Goal: Transaction & Acquisition: Purchase product/service

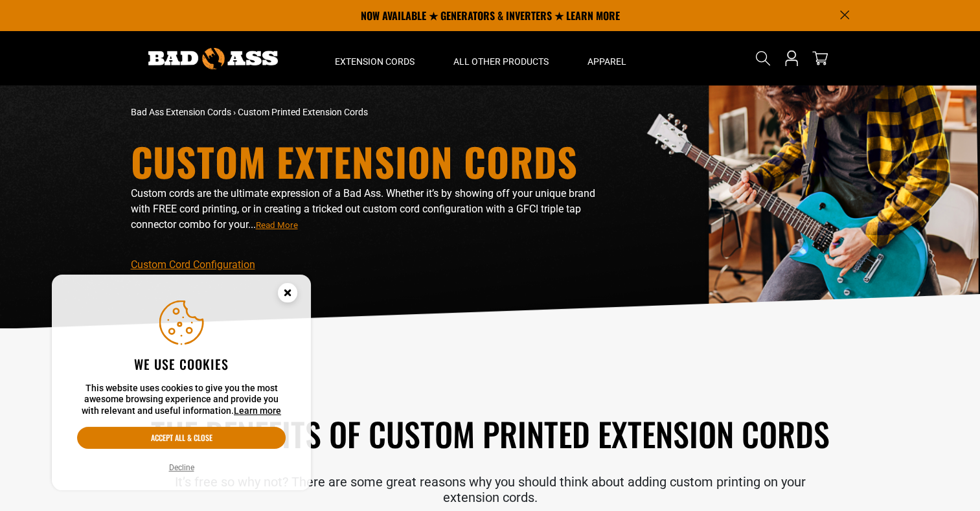
click at [283, 292] on circle "Cookie Consent" at bounding box center [287, 292] width 19 height 19
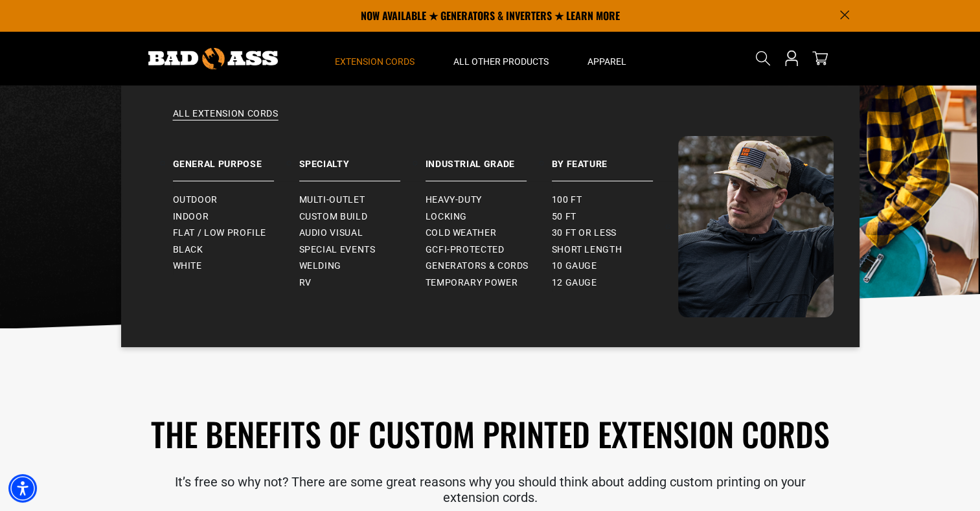
click at [377, 60] on span "Extension Cords" at bounding box center [375, 62] width 80 height 12
click at [447, 215] on span "Locking" at bounding box center [446, 217] width 41 height 12
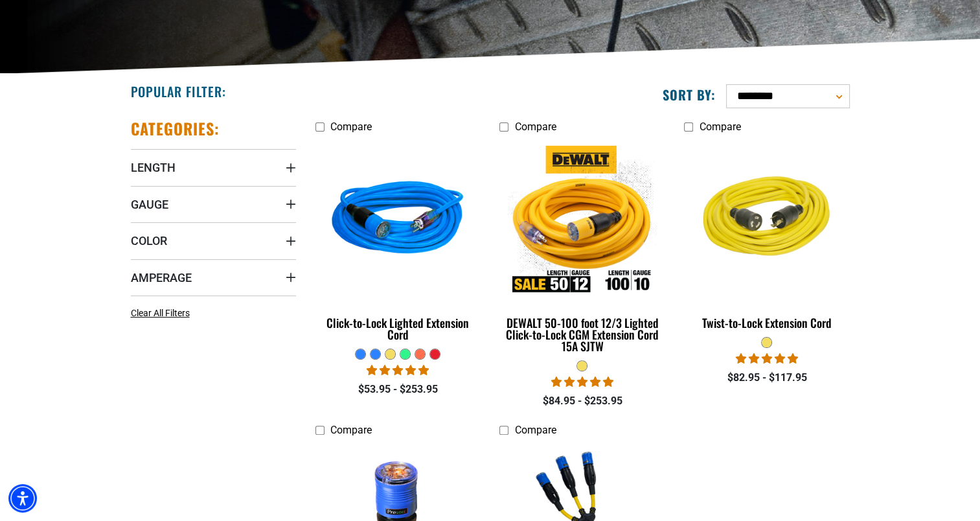
scroll to position [256, 0]
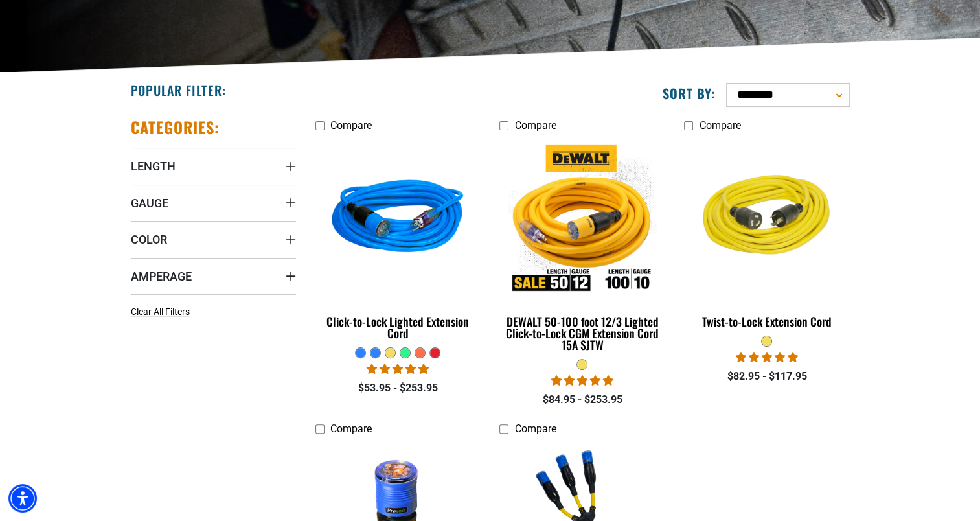
click at [438, 354] on div at bounding box center [435, 353] width 10 height 10
click at [435, 354] on div at bounding box center [435, 353] width 10 height 10
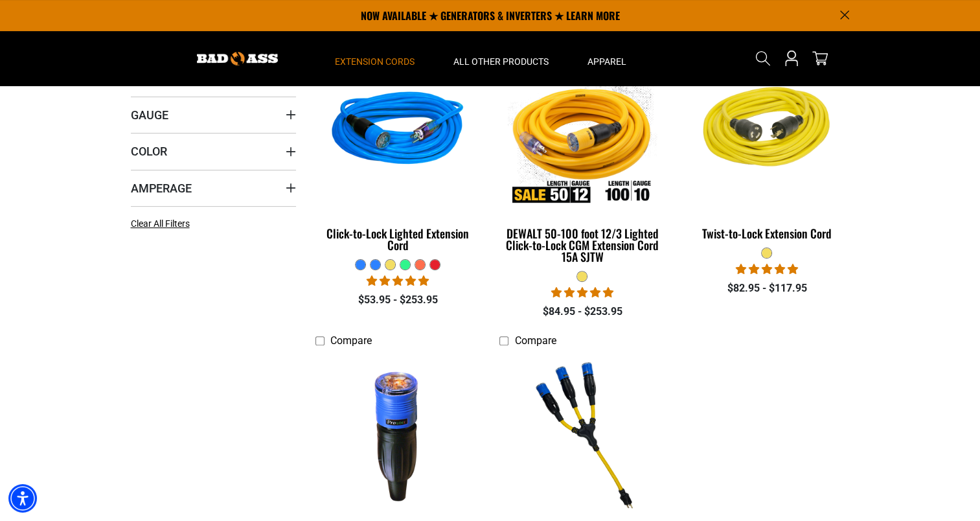
scroll to position [339, 0]
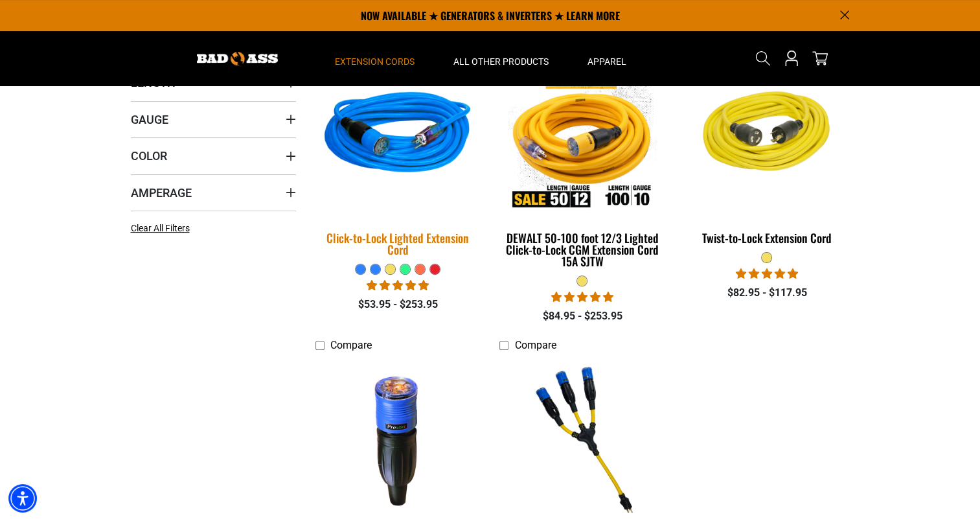
click at [406, 238] on div "Click-to-Lock Lighted Extension Cord" at bounding box center [397, 243] width 165 height 23
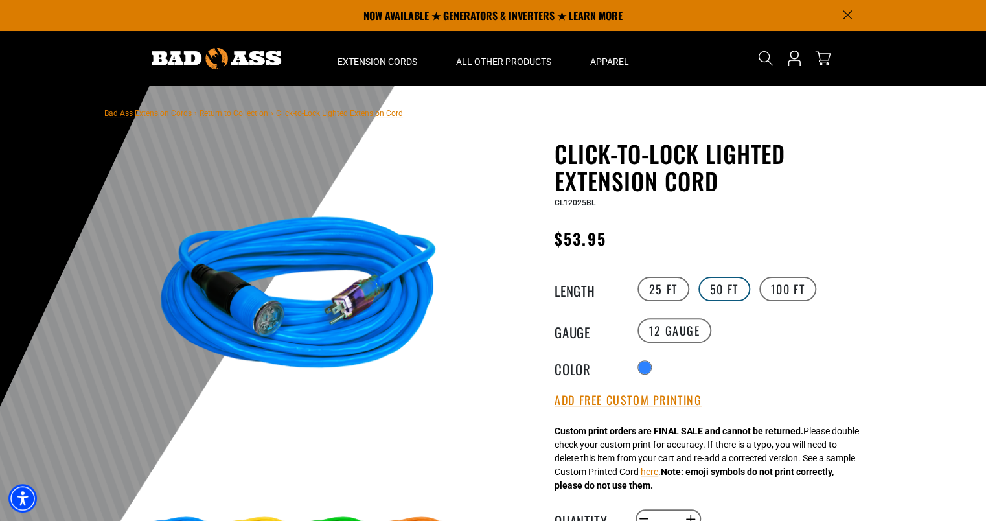
click at [732, 283] on label "50 FT" at bounding box center [724, 289] width 52 height 25
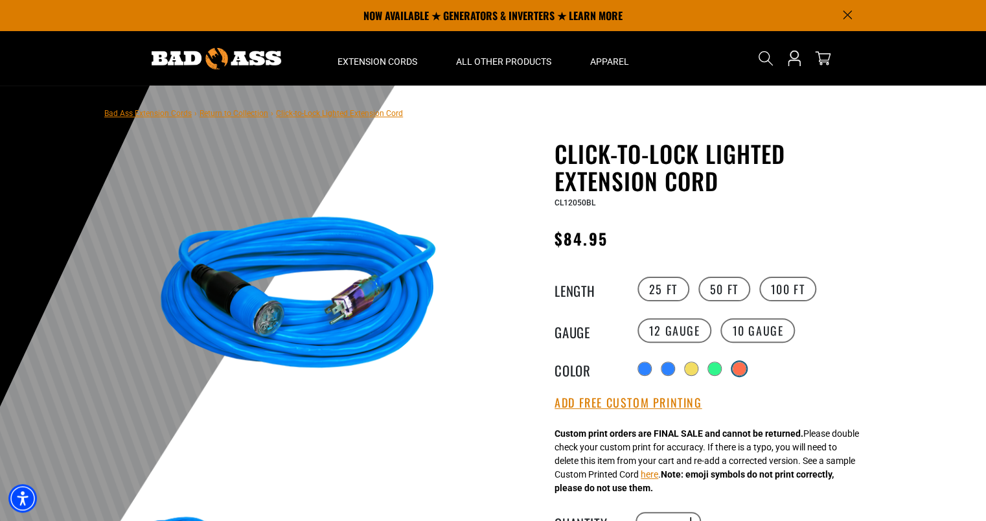
click at [740, 369] on div "products.product.variant_sold_out_or_unavailable" at bounding box center [739, 368] width 13 height 13
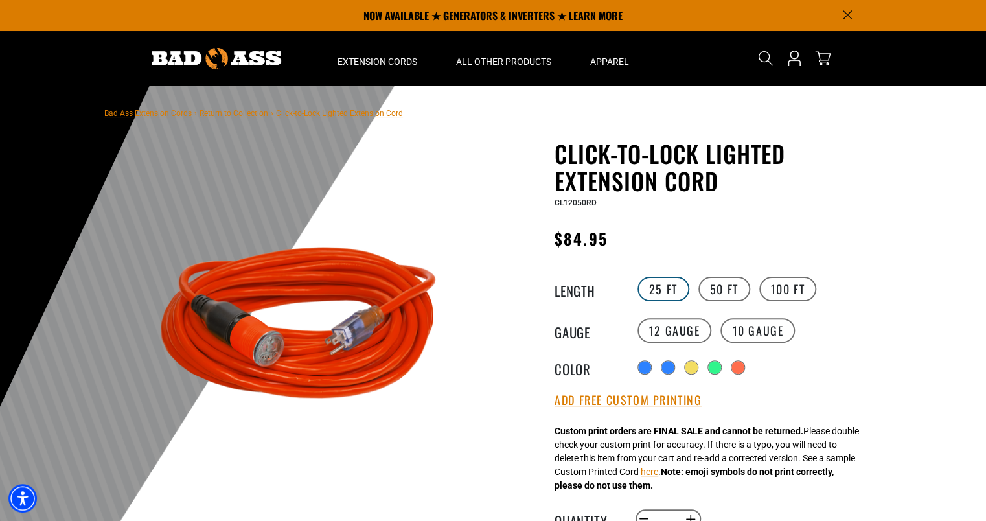
click at [674, 286] on label "25 FT" at bounding box center [663, 289] width 52 height 25
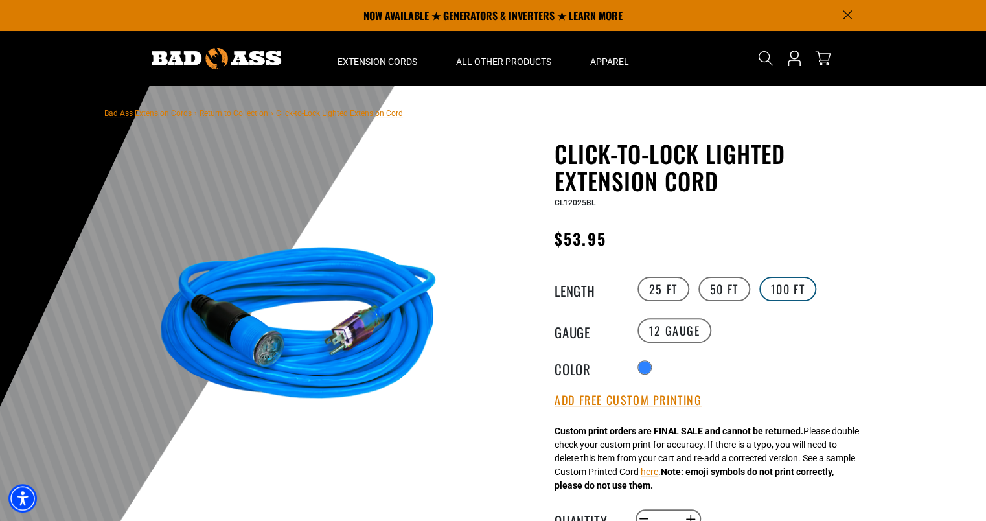
click at [770, 288] on label "100 FT" at bounding box center [788, 289] width 58 height 25
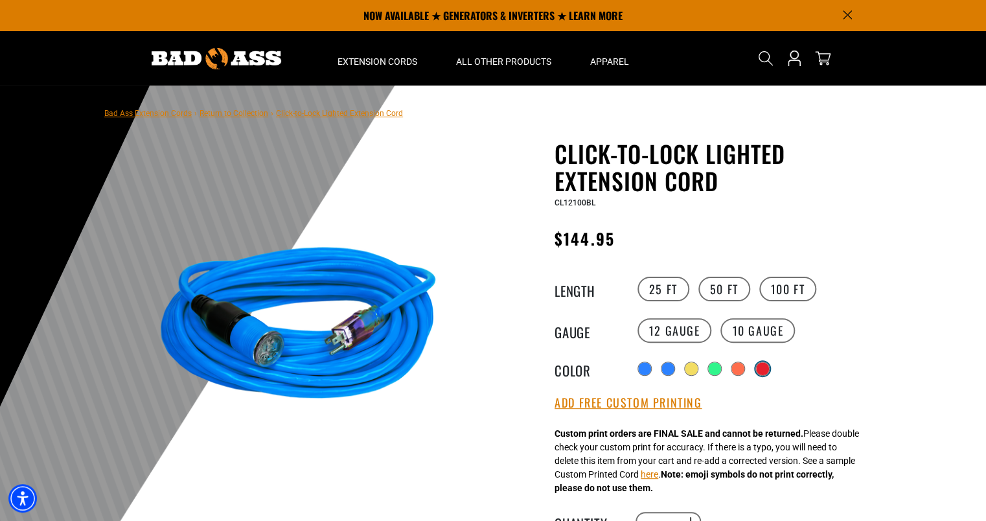
click at [768, 371] on div "products.product.variant_sold_out_or_unavailable" at bounding box center [762, 368] width 13 height 13
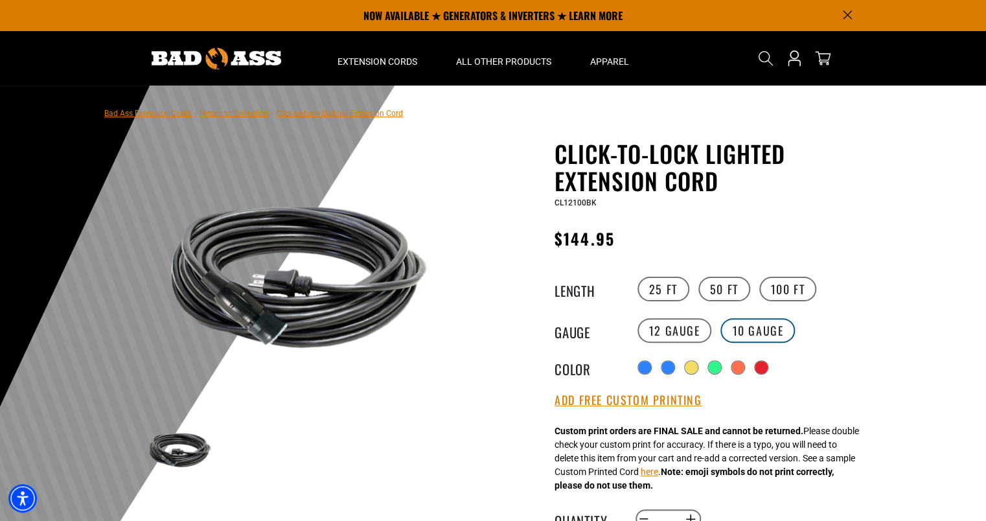
click at [758, 334] on label "10 Gauge products.product.variant_sold_out_or_unavailable" at bounding box center [757, 330] width 75 height 25
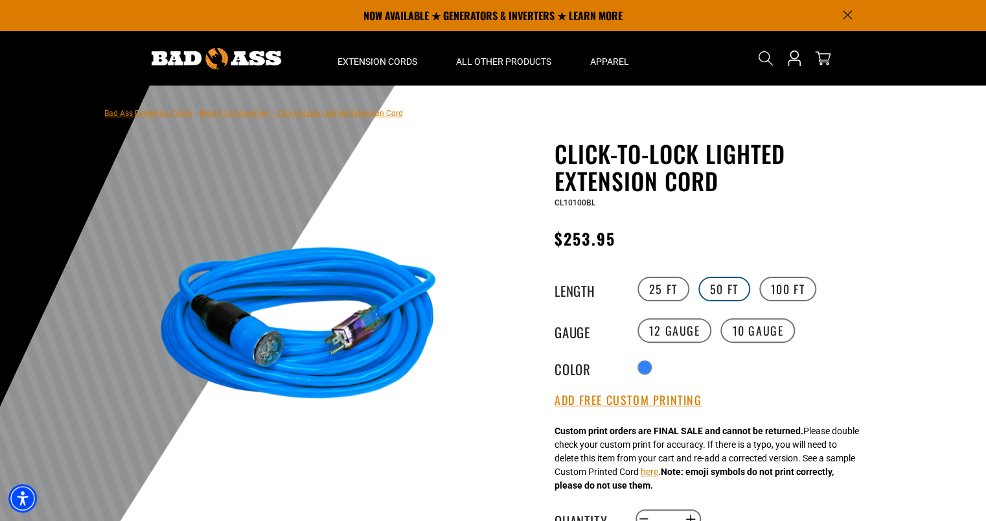
click at [733, 293] on label "50 FT" at bounding box center [724, 289] width 52 height 25
click at [784, 285] on label "100 FT" at bounding box center [788, 289] width 58 height 25
click at [682, 323] on label "12 Gauge" at bounding box center [674, 330] width 75 height 25
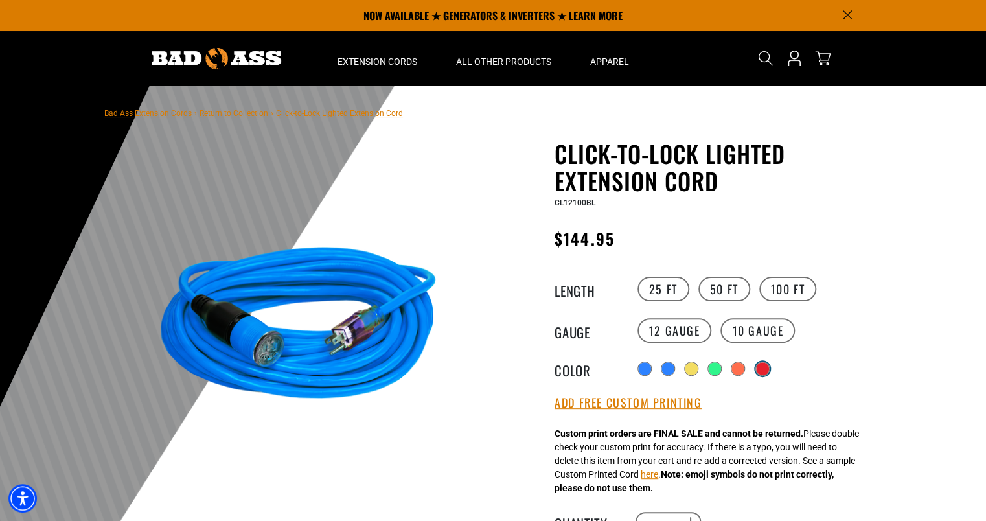
click at [764, 368] on div "products.product.variant_sold_out_or_unavailable" at bounding box center [762, 368] width 13 height 13
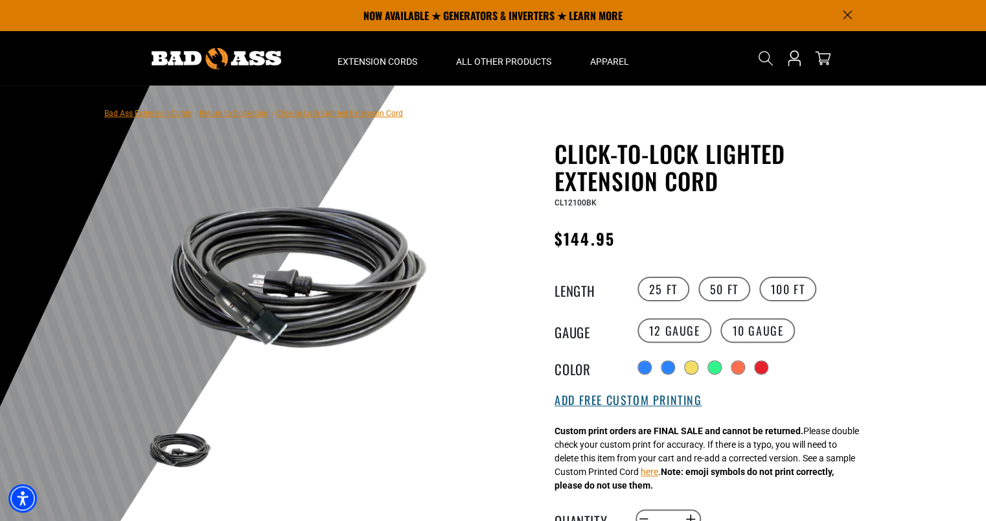
click at [664, 404] on button "Add Free Custom Printing" at bounding box center [628, 400] width 147 height 14
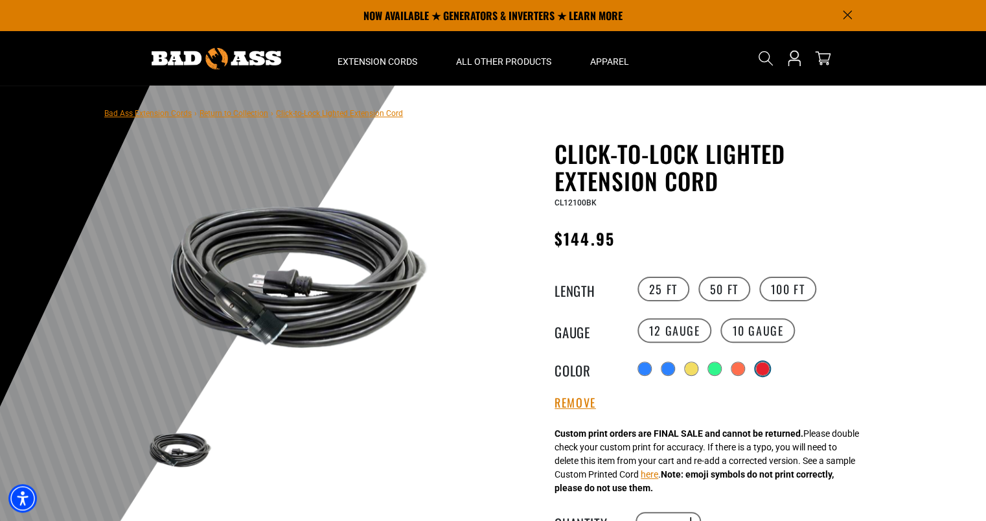
click at [764, 371] on div "products.product.variant_sold_out_or_unavailable" at bounding box center [762, 368] width 13 height 13
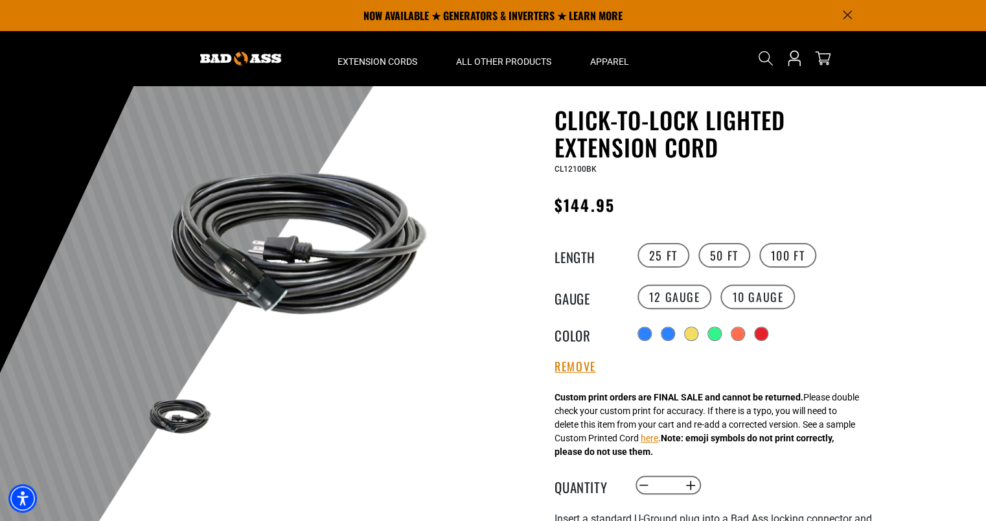
scroll to position [56, 0]
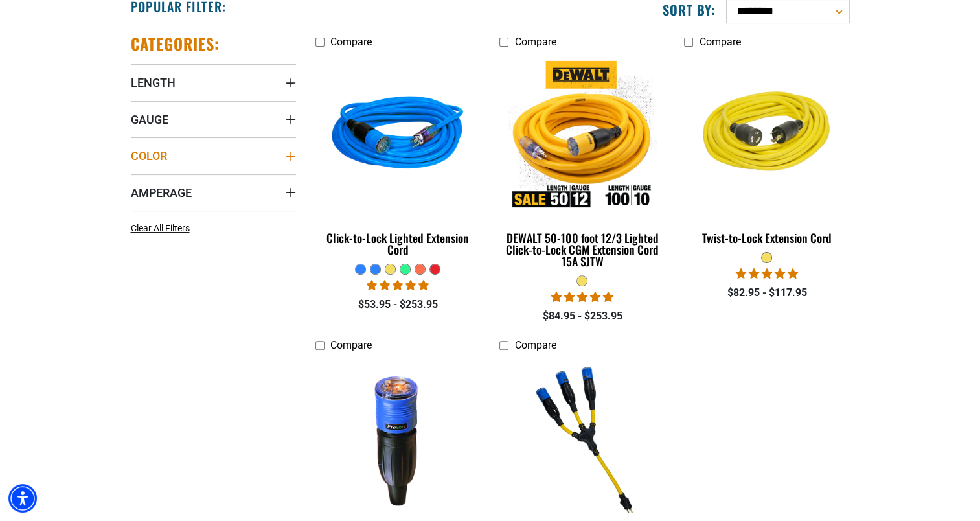
click at [187, 148] on summary "Color" at bounding box center [213, 155] width 165 height 36
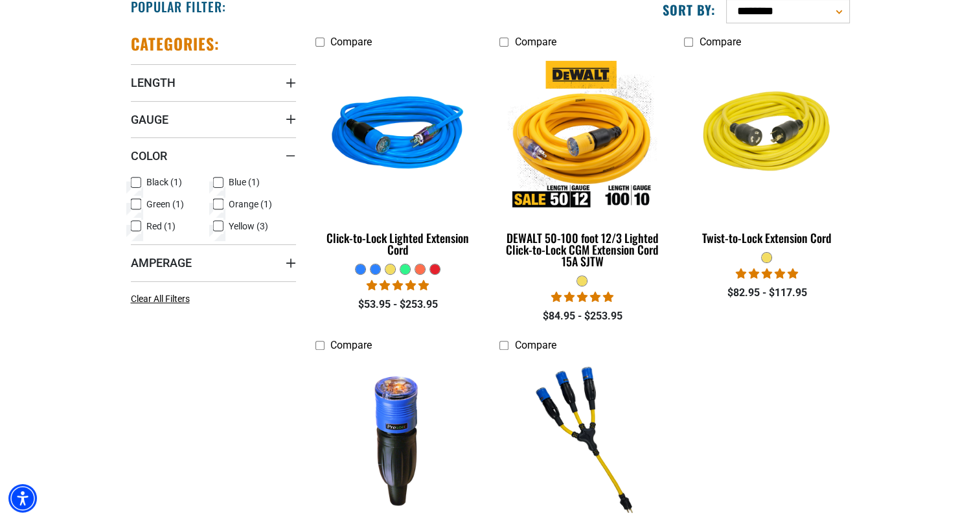
click at [137, 223] on icon at bounding box center [136, 226] width 10 height 17
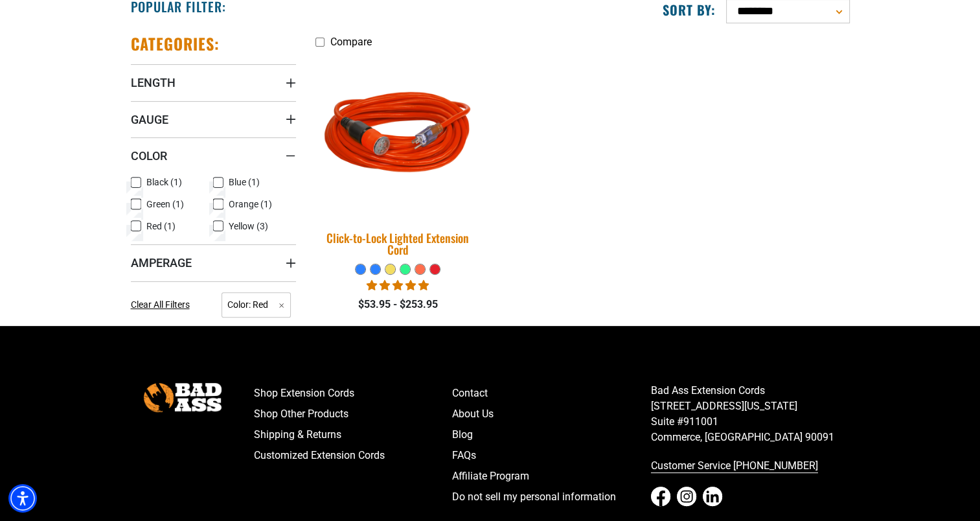
click at [402, 240] on div "Click-to-Lock Lighted Extension Cord" at bounding box center [397, 243] width 165 height 23
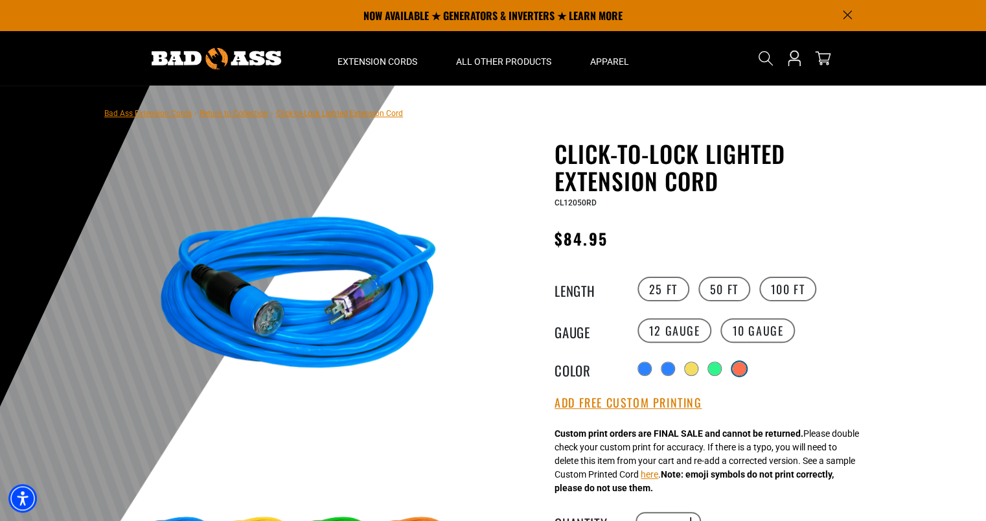
click at [737, 368] on div at bounding box center [739, 368] width 13 height 13
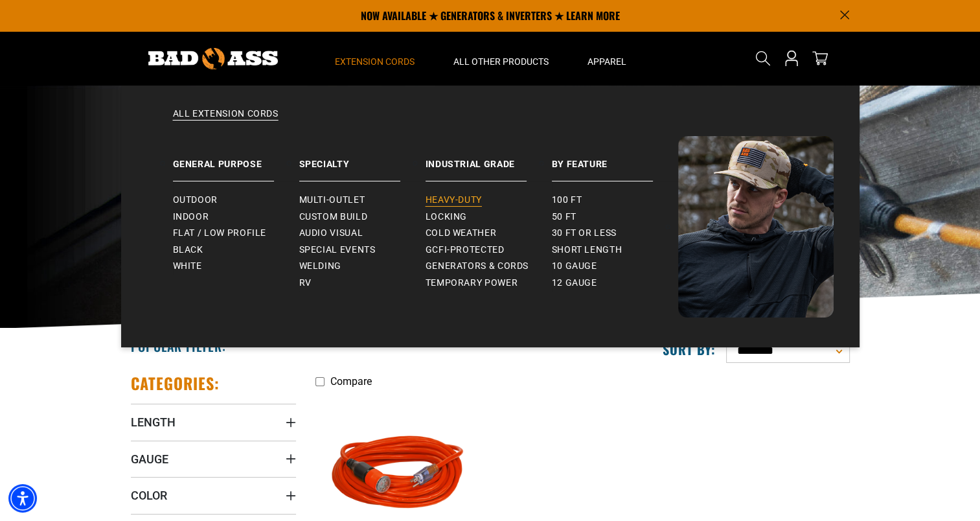
click at [448, 199] on span "Heavy-Duty" at bounding box center [454, 200] width 56 height 12
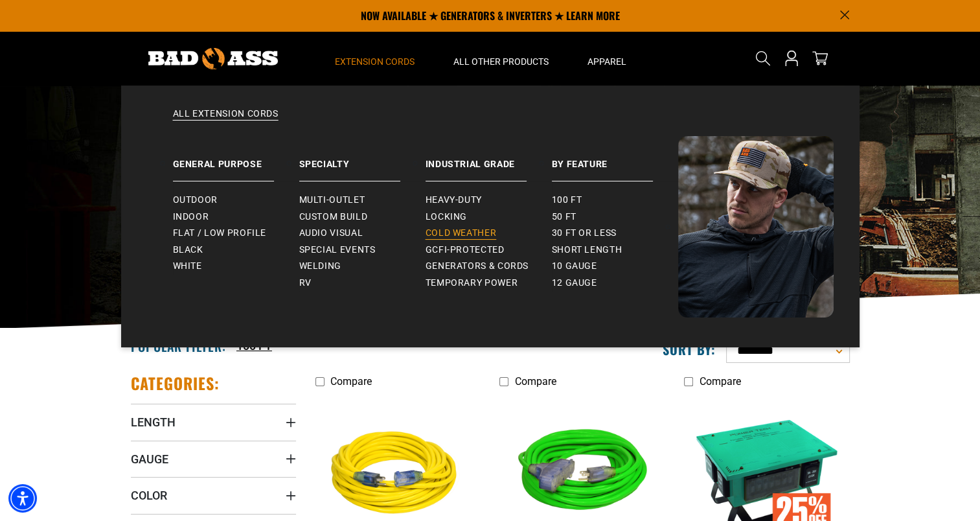
click at [465, 235] on span "Cold Weather" at bounding box center [461, 233] width 71 height 12
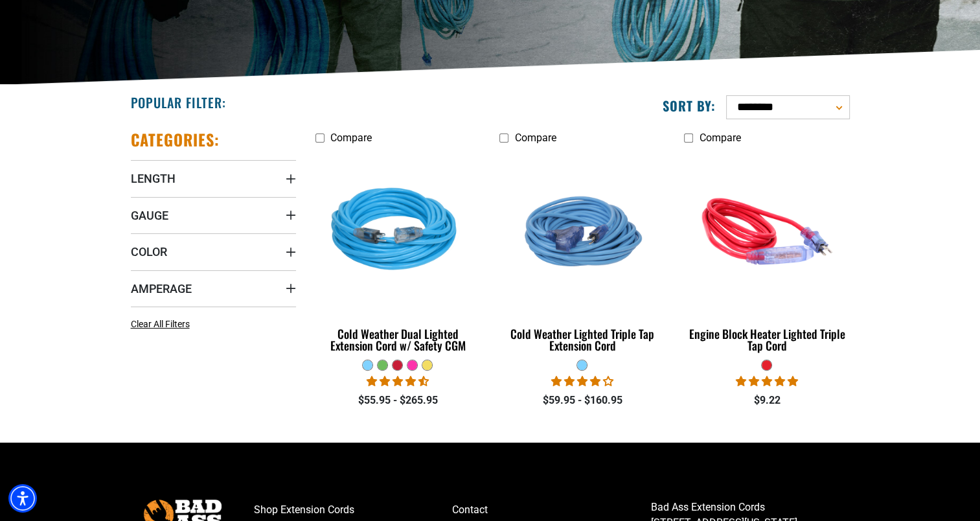
scroll to position [246, 0]
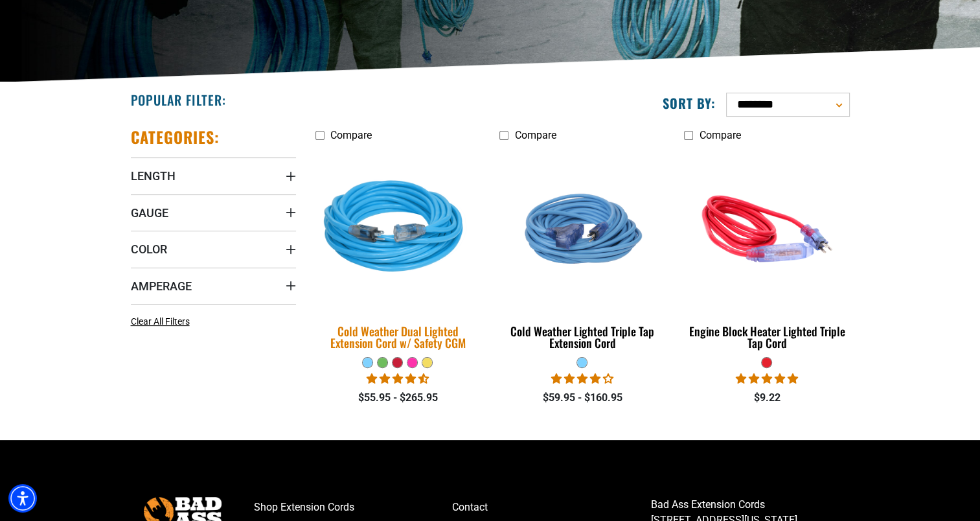
click at [412, 325] on div "Cold Weather Dual Lighted Extension Cord w/ Safety CGM" at bounding box center [397, 336] width 165 height 23
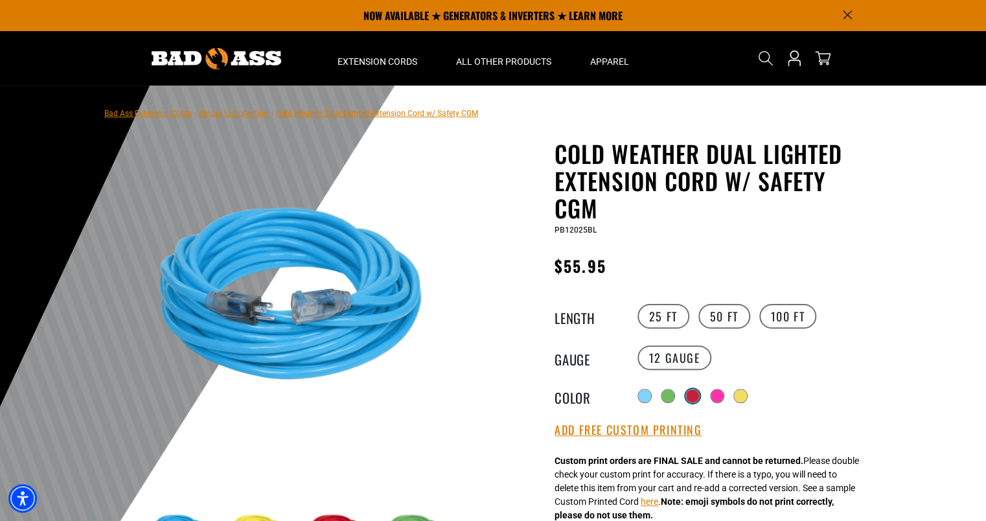
click at [693, 393] on div at bounding box center [692, 395] width 13 height 13
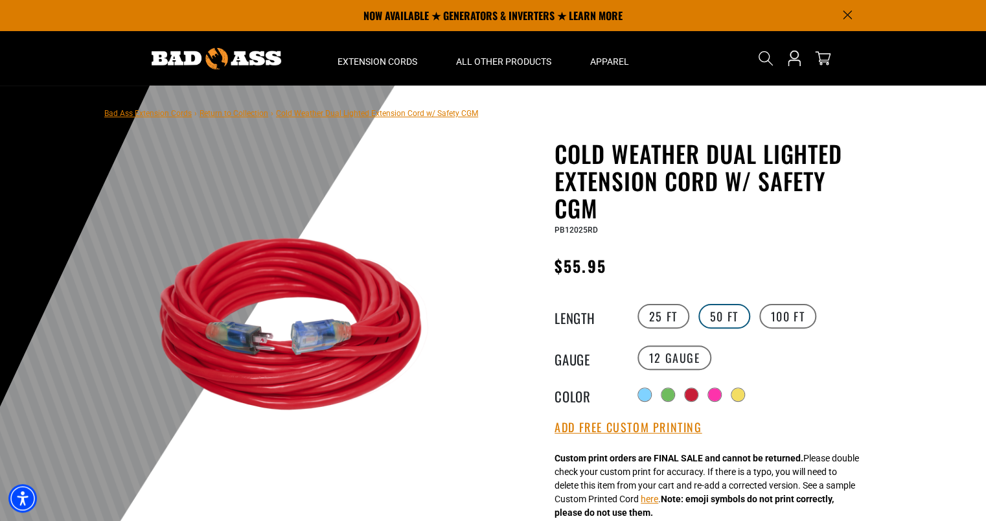
click at [728, 319] on label "50 FT" at bounding box center [724, 316] width 52 height 25
click at [797, 314] on label "100 FT" at bounding box center [788, 316] width 58 height 25
click at [663, 308] on label "25 FT" at bounding box center [663, 316] width 52 height 25
click at [729, 312] on label "50 FT" at bounding box center [724, 316] width 52 height 25
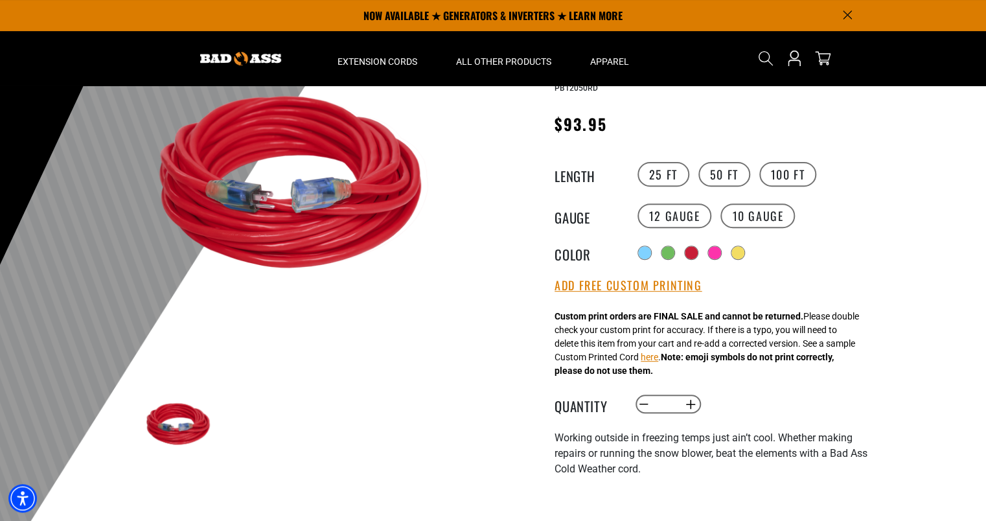
scroll to position [138, 0]
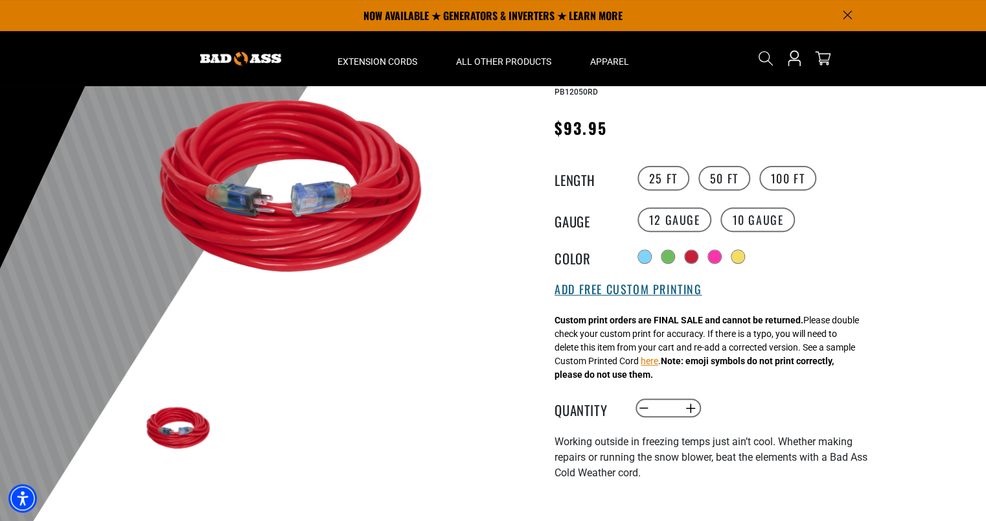
click at [629, 290] on button "Add Free Custom Printing" at bounding box center [628, 289] width 147 height 14
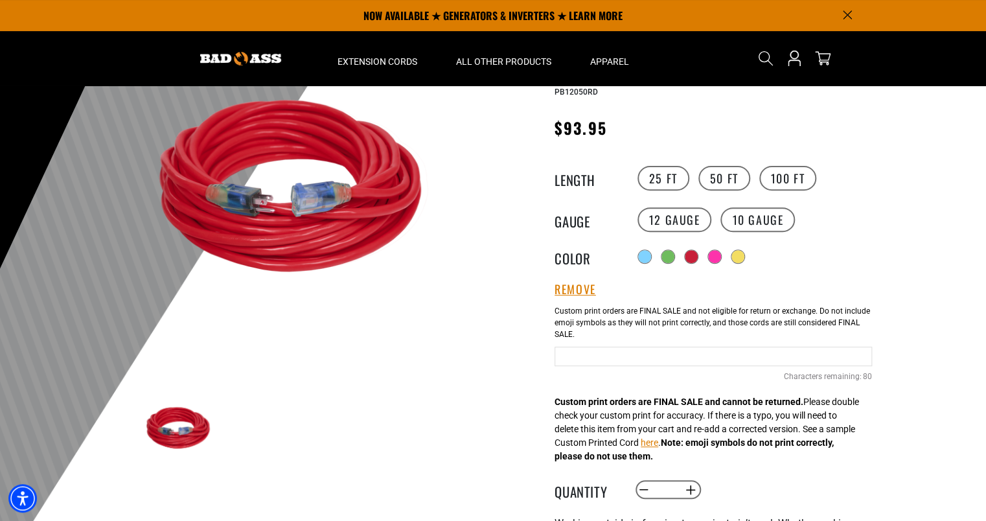
click at [604, 360] on input "text" at bounding box center [713, 356] width 317 height 19
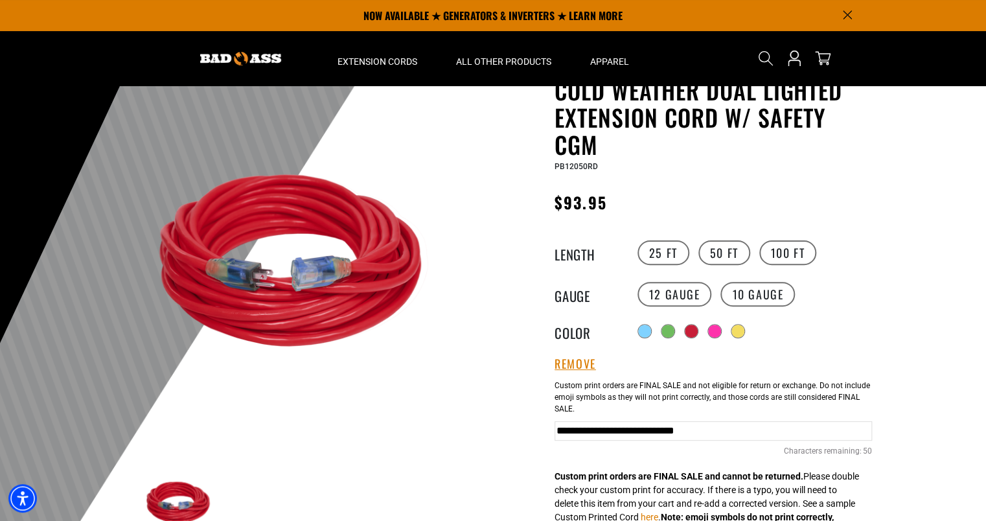
scroll to position [0, 0]
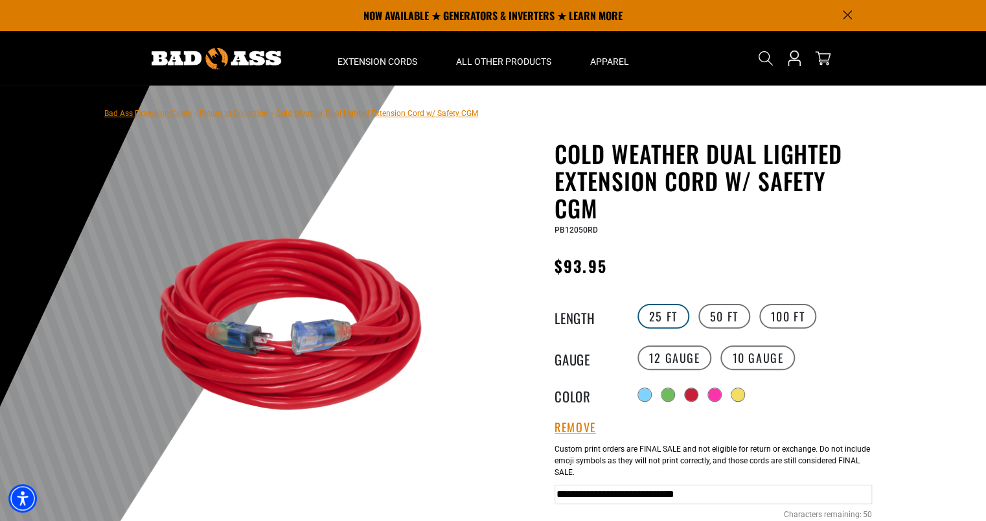
type input "**********"
click at [671, 314] on label "25 FT" at bounding box center [663, 316] width 52 height 25
click at [719, 315] on label "50 FT" at bounding box center [724, 316] width 52 height 25
click at [668, 315] on label "25 FT" at bounding box center [663, 316] width 52 height 25
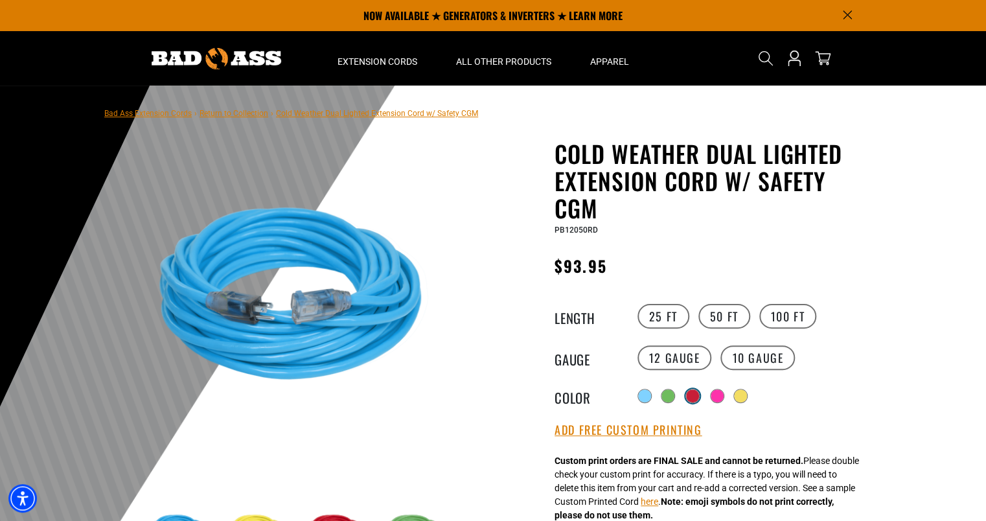
click at [693, 396] on div at bounding box center [692, 395] width 13 height 13
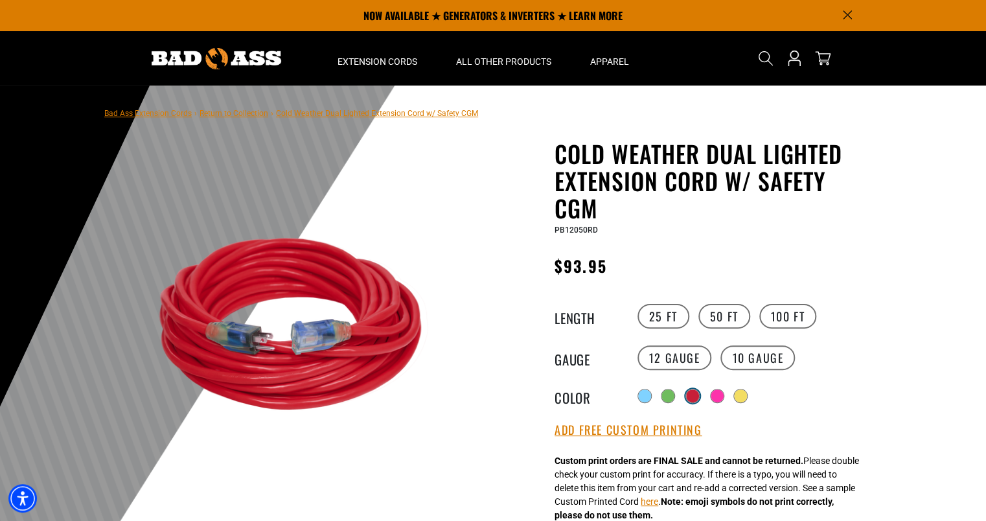
click at [693, 396] on div at bounding box center [692, 395] width 13 height 13
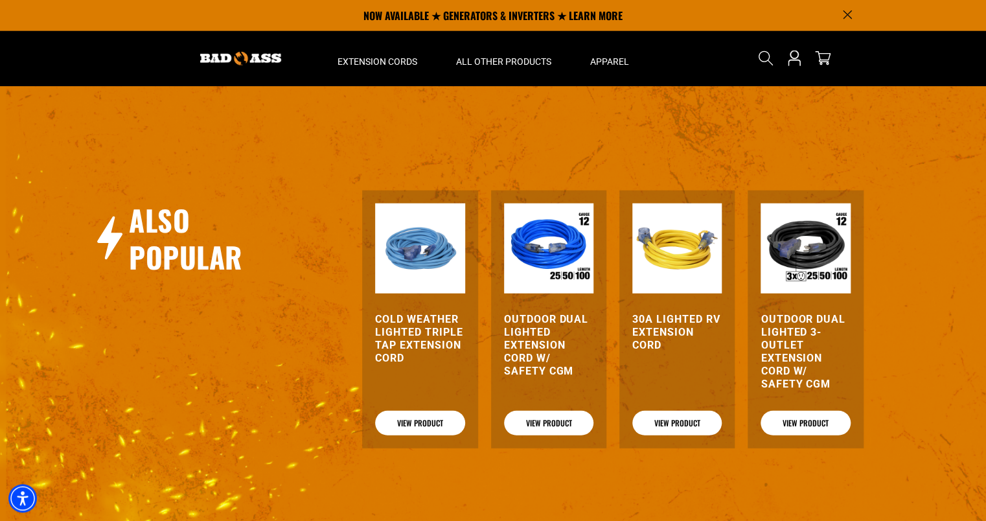
scroll to position [1560, 0]
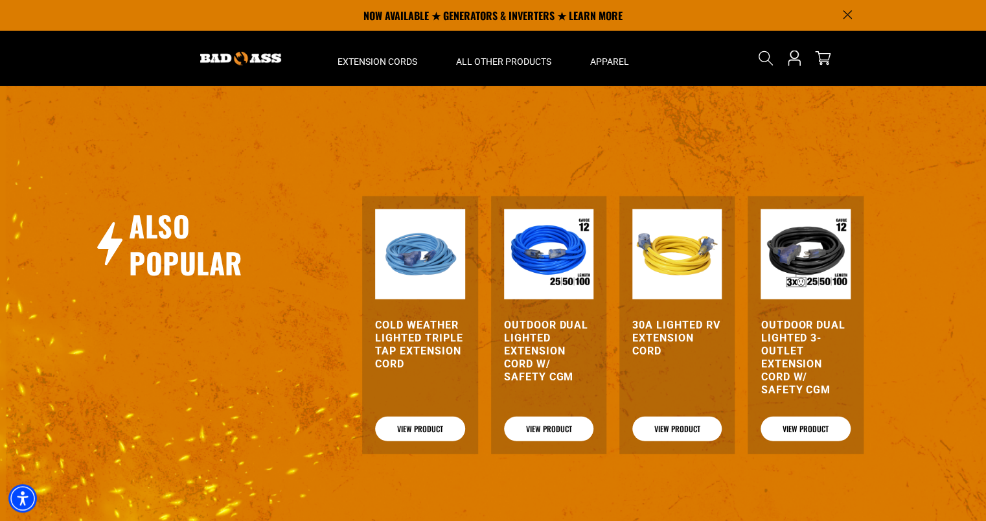
click at [788, 345] on h3 "Outdoor Dual Lighted 3-Outlet Extension Cord w/ Safety CGM" at bounding box center [805, 358] width 89 height 78
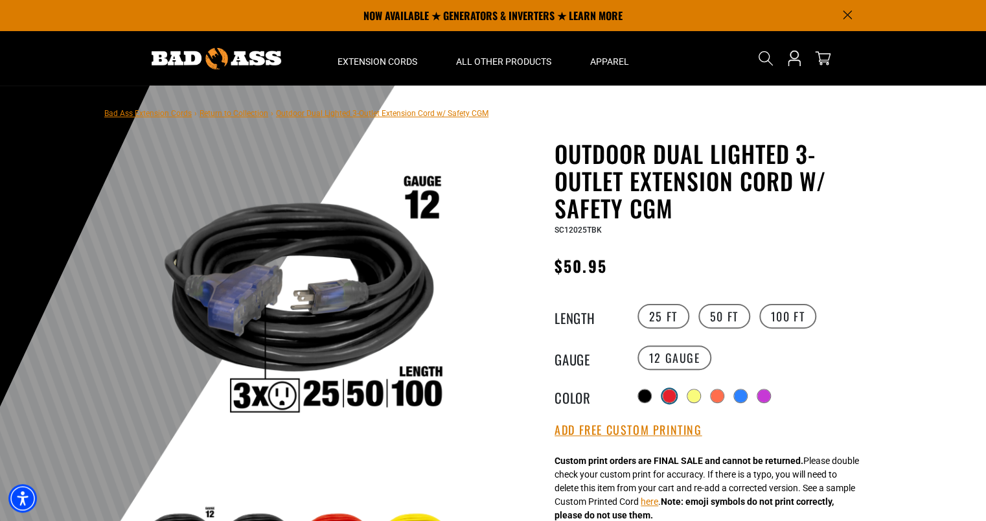
click at [671, 395] on div at bounding box center [669, 395] width 13 height 13
